Goal: Transaction & Acquisition: Register for event/course

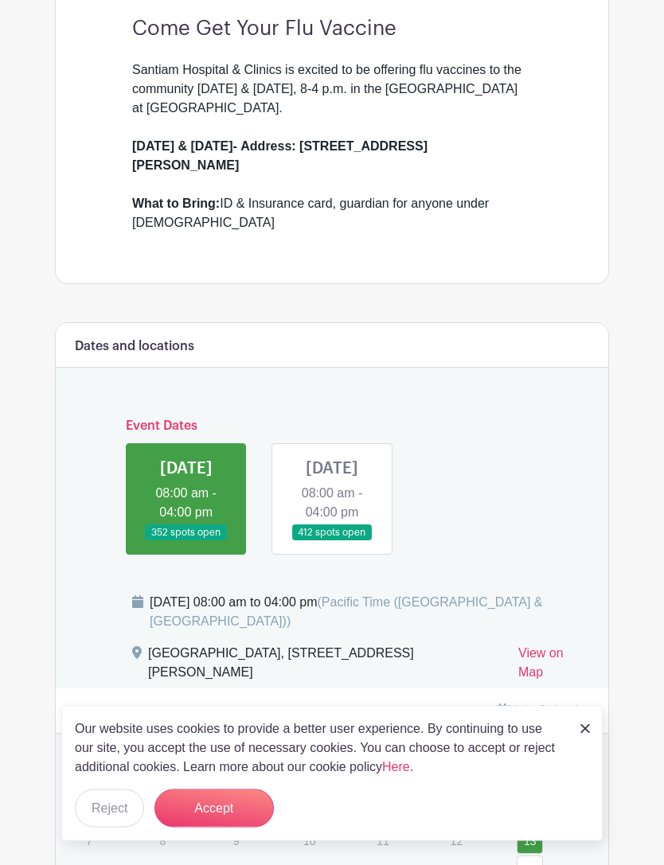
click at [257, 827] on button "Accept" at bounding box center [213, 808] width 119 height 38
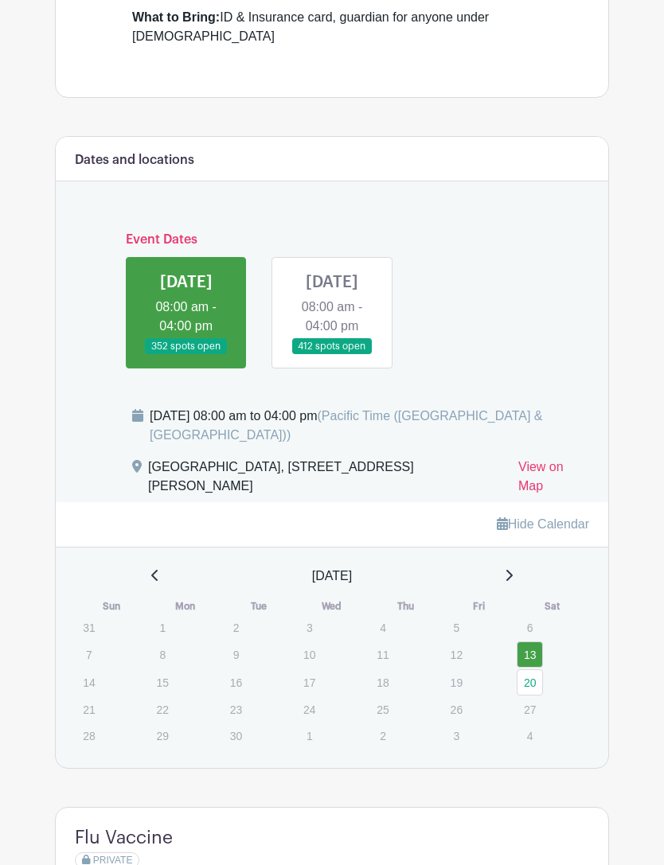
scroll to position [652, 0]
click at [530, 641] on link "13" at bounding box center [529, 654] width 26 height 26
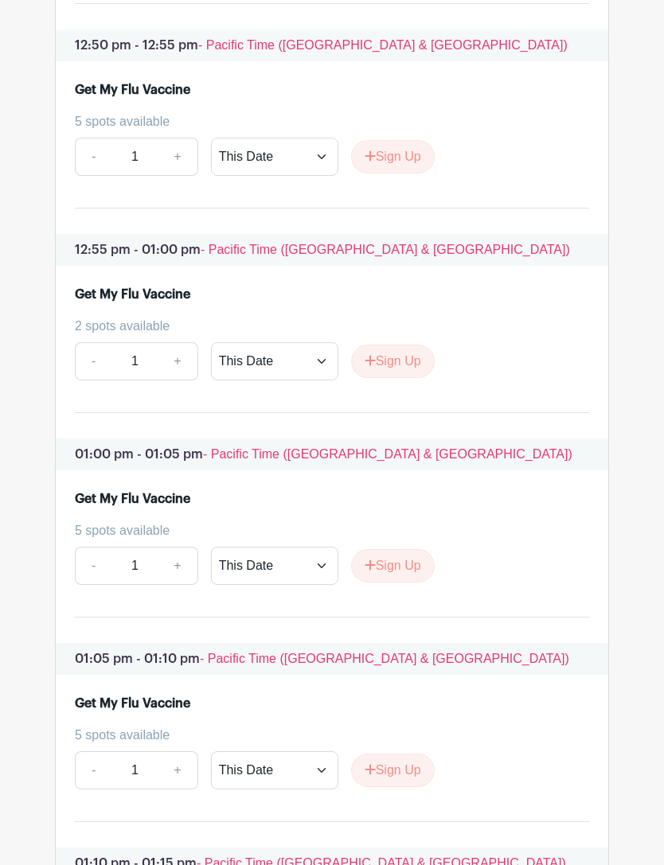
scroll to position [13307, 0]
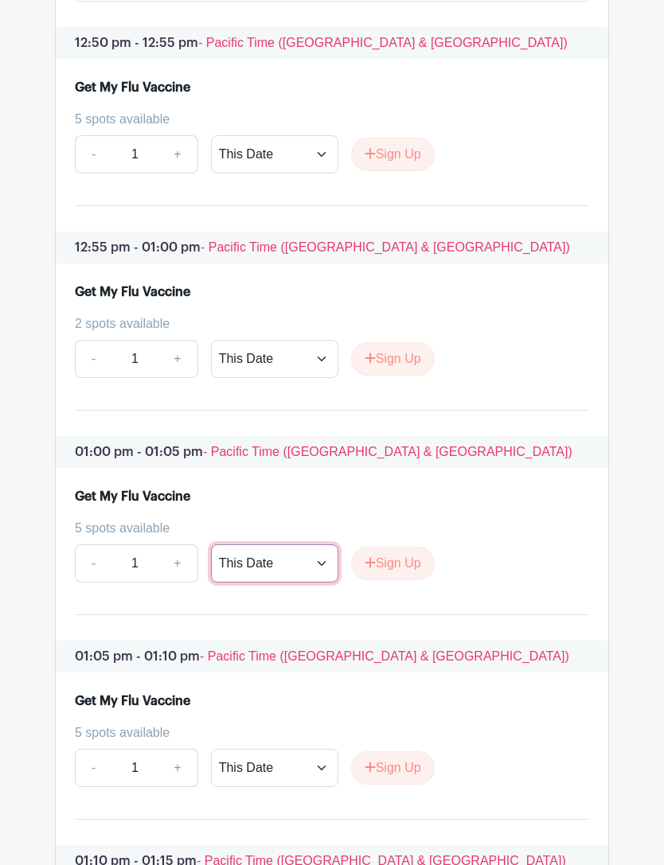
click at [280, 583] on select "This Date Select Dates" at bounding box center [274, 564] width 127 height 38
click at [391, 580] on button "Sign Up" at bounding box center [393, 563] width 84 height 33
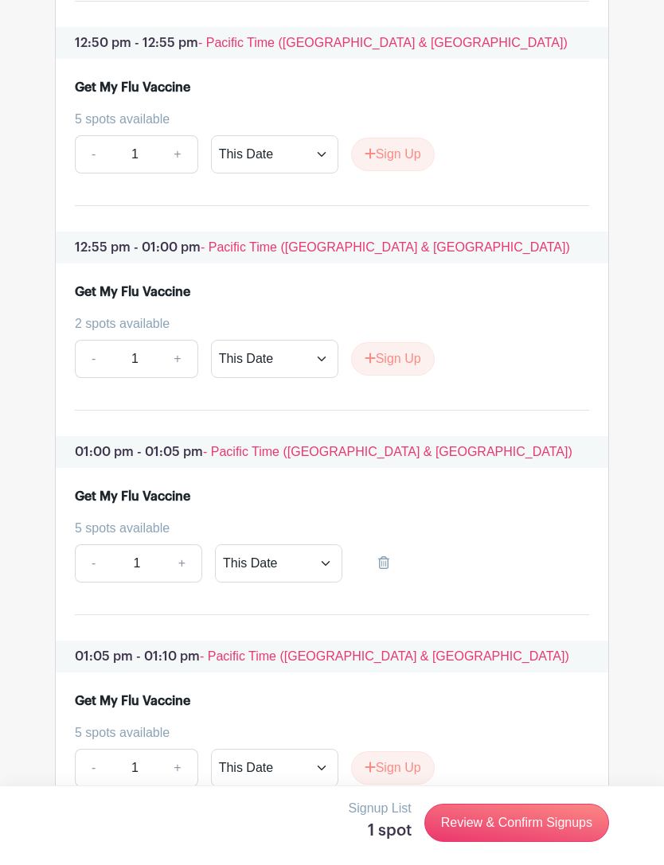
click at [524, 842] on link "Review & Confirm Signups" at bounding box center [516, 823] width 185 height 38
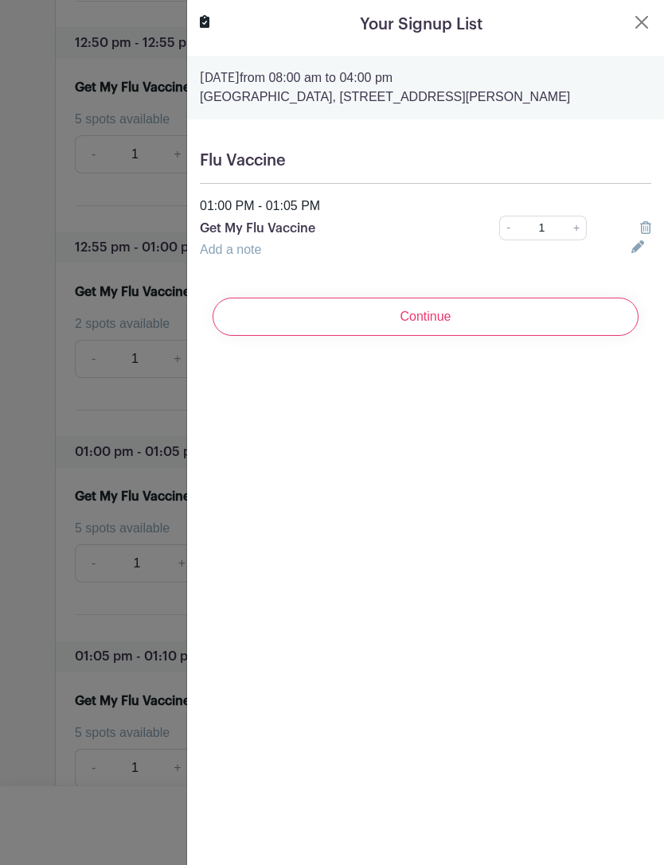
click at [425, 336] on input "Continue" at bounding box center [425, 317] width 426 height 38
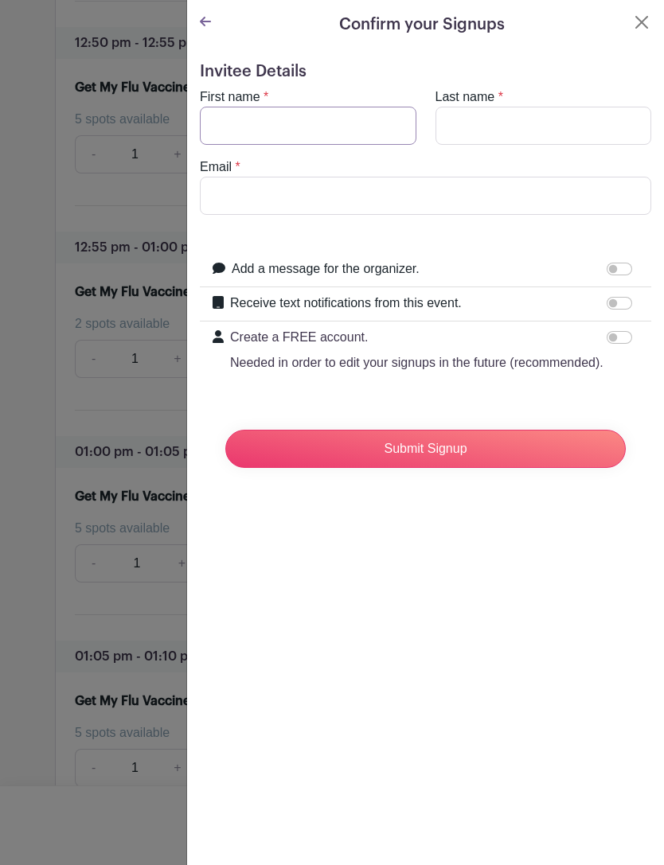
click at [279, 140] on input "First name" at bounding box center [308, 126] width 216 height 38
type input "[PERSON_NAME]"
type input "[PERSON_NAME][EMAIL_ADDRESS][DOMAIN_NAME]"
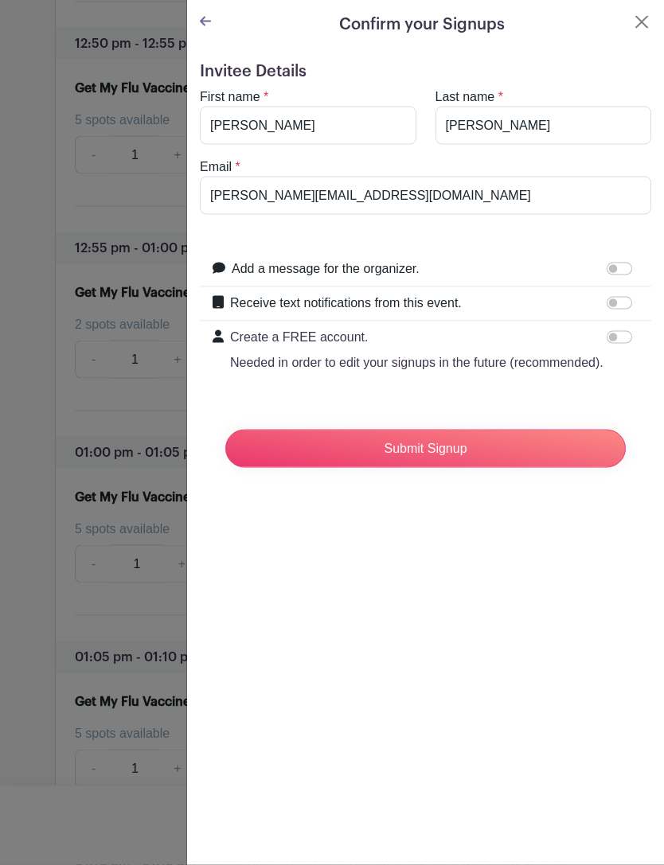
click at [433, 455] on input "Submit Signup" at bounding box center [425, 449] width 400 height 38
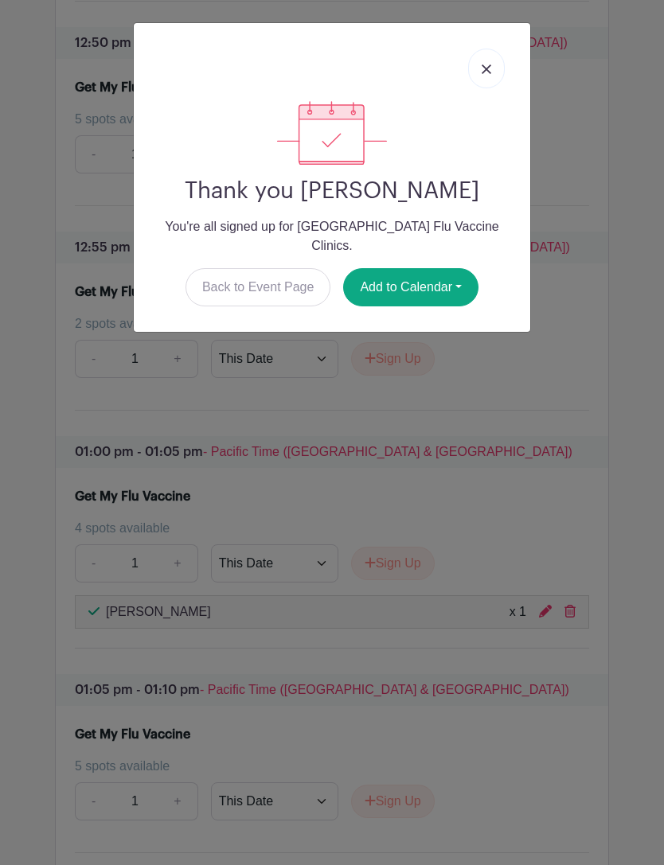
click at [429, 268] on button "Add to Calendar" at bounding box center [410, 287] width 135 height 38
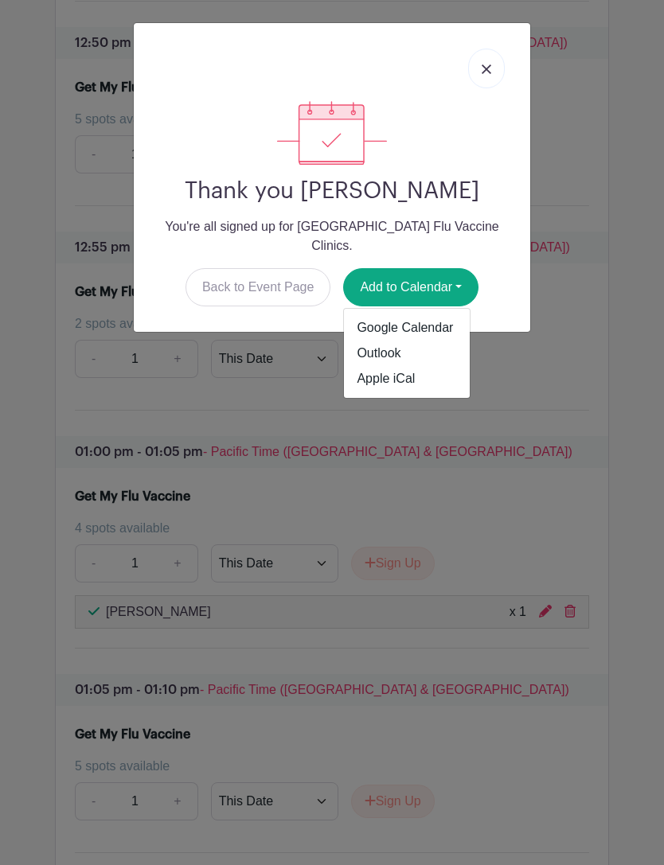
click at [586, 369] on div "Thank you [PERSON_NAME] You're all signed up for [GEOGRAPHIC_DATA] Flu Vaccine …" at bounding box center [332, 432] width 664 height 865
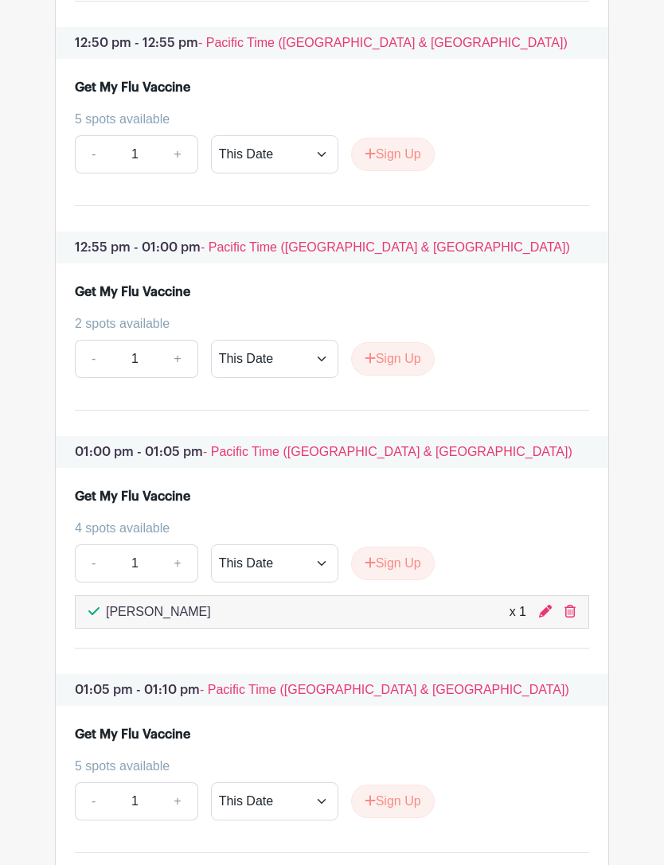
click at [402, 580] on button "Sign Up" at bounding box center [393, 563] width 84 height 33
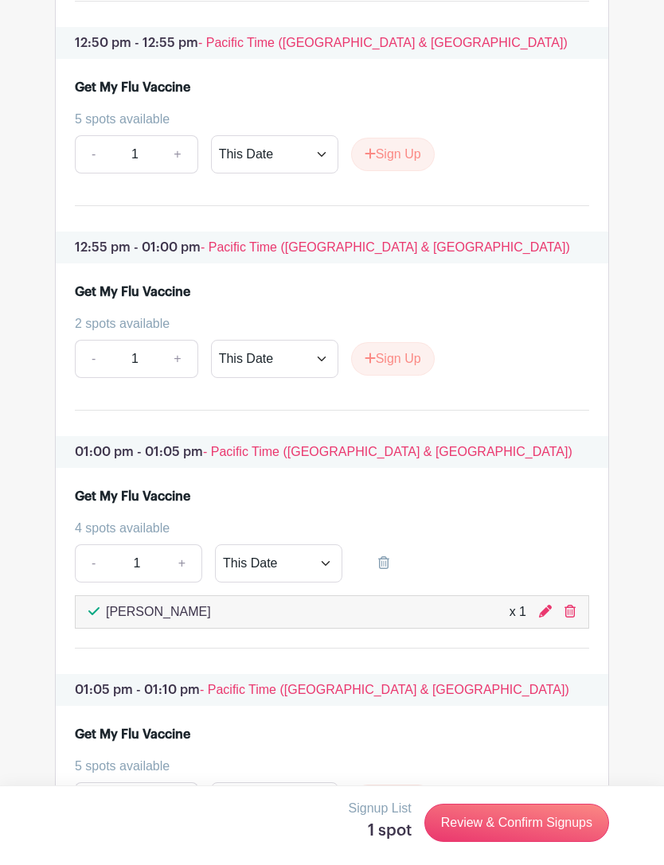
click at [520, 842] on link "Review & Confirm Signups" at bounding box center [516, 823] width 185 height 38
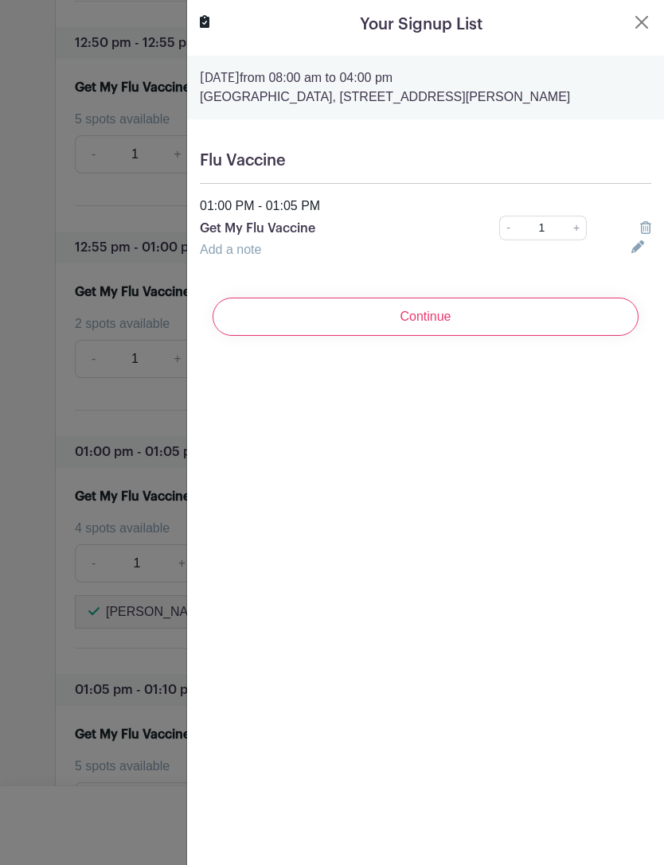
click at [439, 336] on input "Continue" at bounding box center [425, 317] width 426 height 38
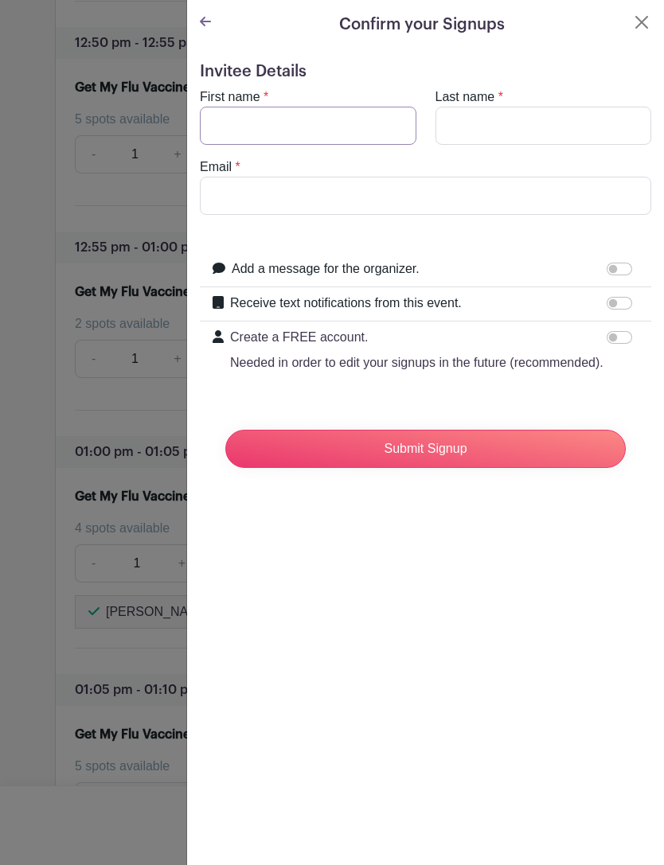
click at [267, 133] on input "First name" at bounding box center [308, 126] width 216 height 38
type input "[PERSON_NAME]"
click at [478, 134] on input "Last name" at bounding box center [543, 126] width 216 height 38
type input "[PERSON_NAME]"
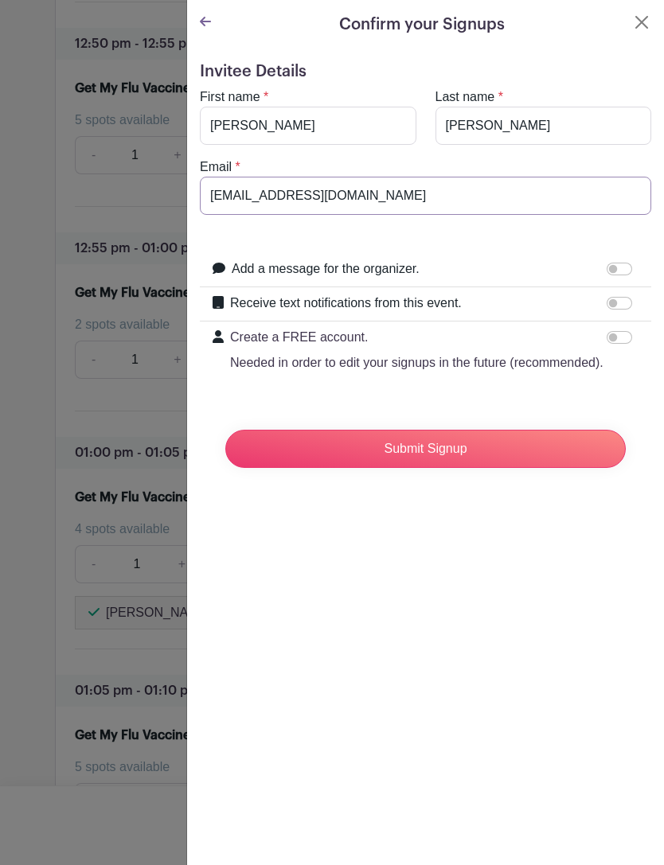
type input "[EMAIL_ADDRESS][DOMAIN_NAME]"
click at [435, 461] on input "Submit Signup" at bounding box center [425, 449] width 400 height 38
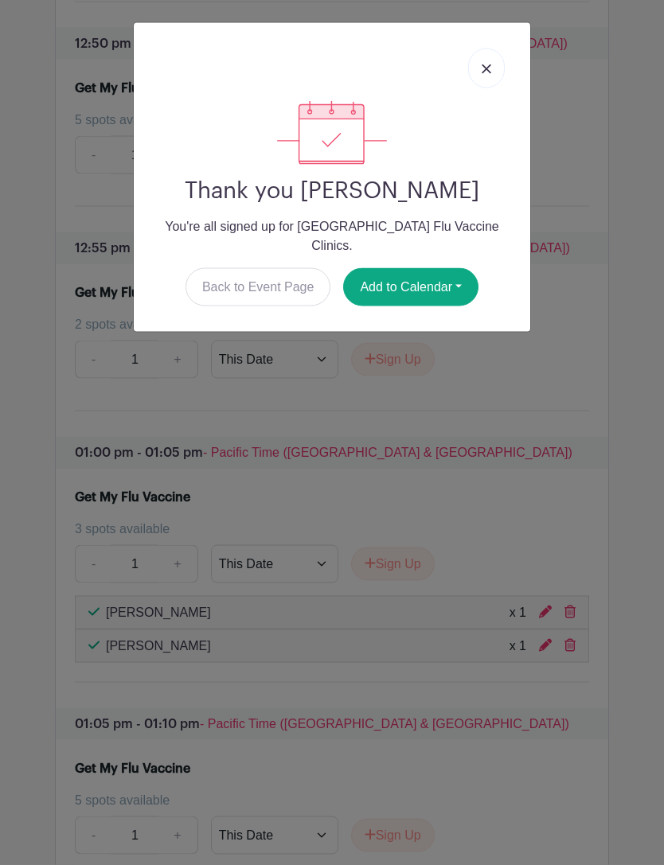
scroll to position [13308, 0]
click at [434, 282] on button "Add to Calendar" at bounding box center [410, 287] width 135 height 38
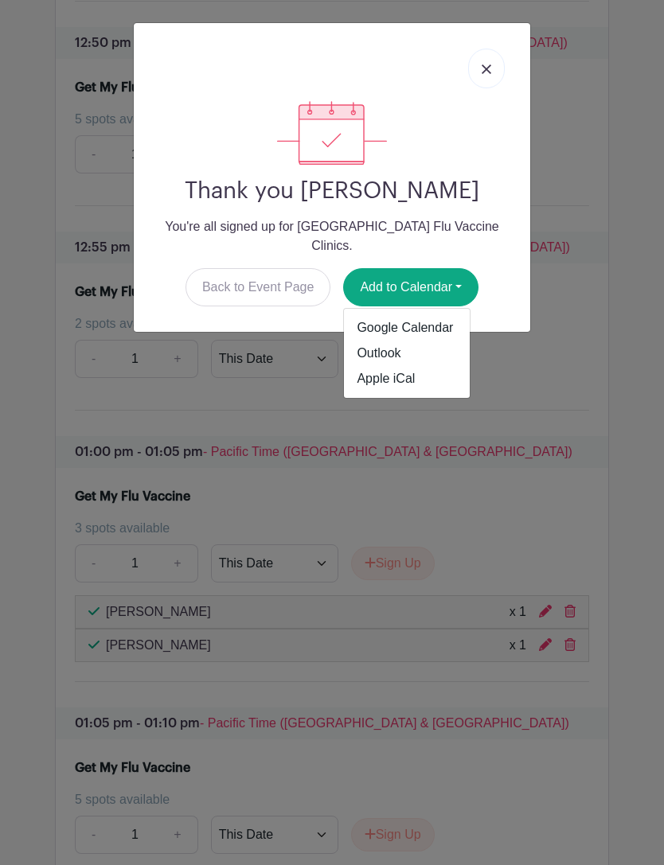
click at [555, 243] on div "Thank you [PERSON_NAME] You're all signed up for [GEOGRAPHIC_DATA] Flu Vaccine …" at bounding box center [332, 432] width 664 height 865
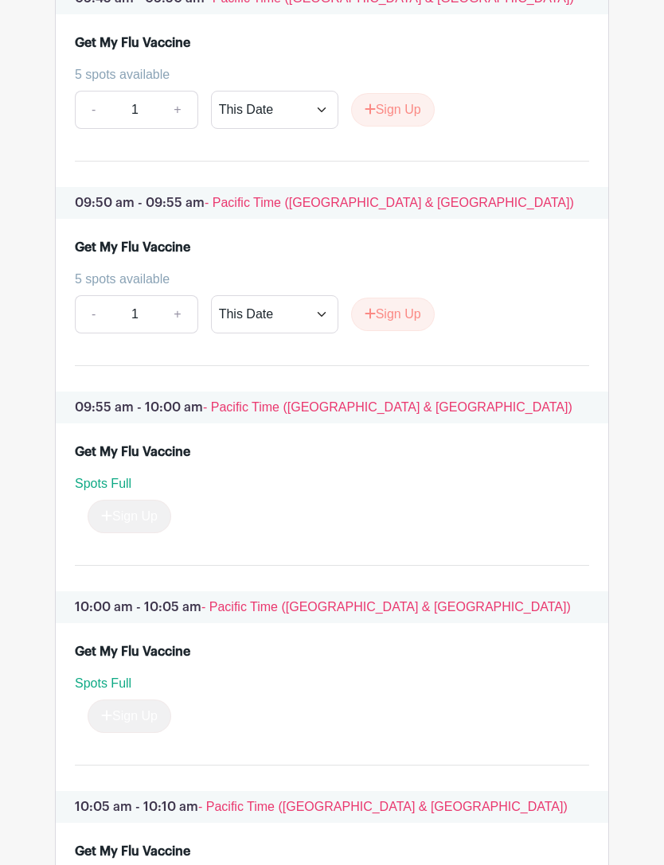
scroll to position [5798, 0]
